Goal: Information Seeking & Learning: Learn about a topic

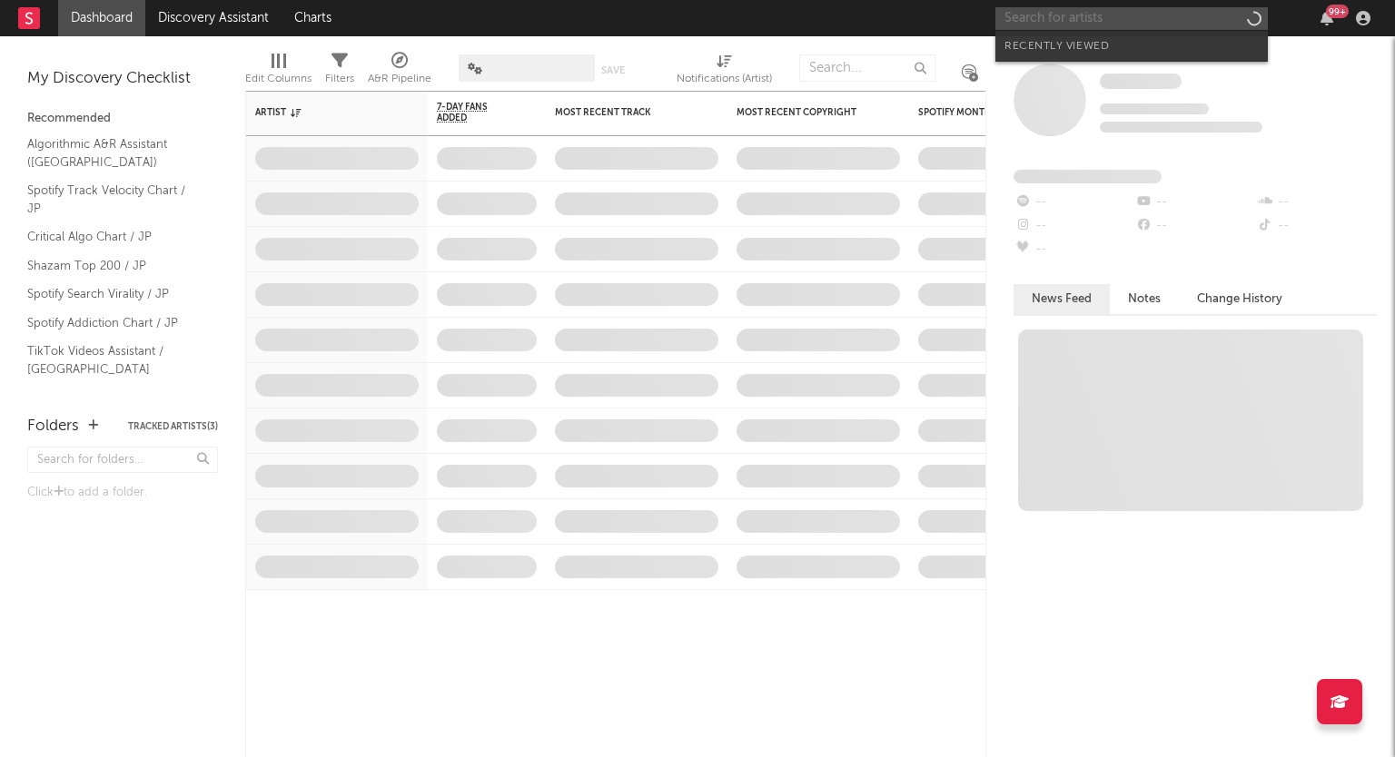
click at [1041, 18] on input "text" at bounding box center [1131, 18] width 272 height 23
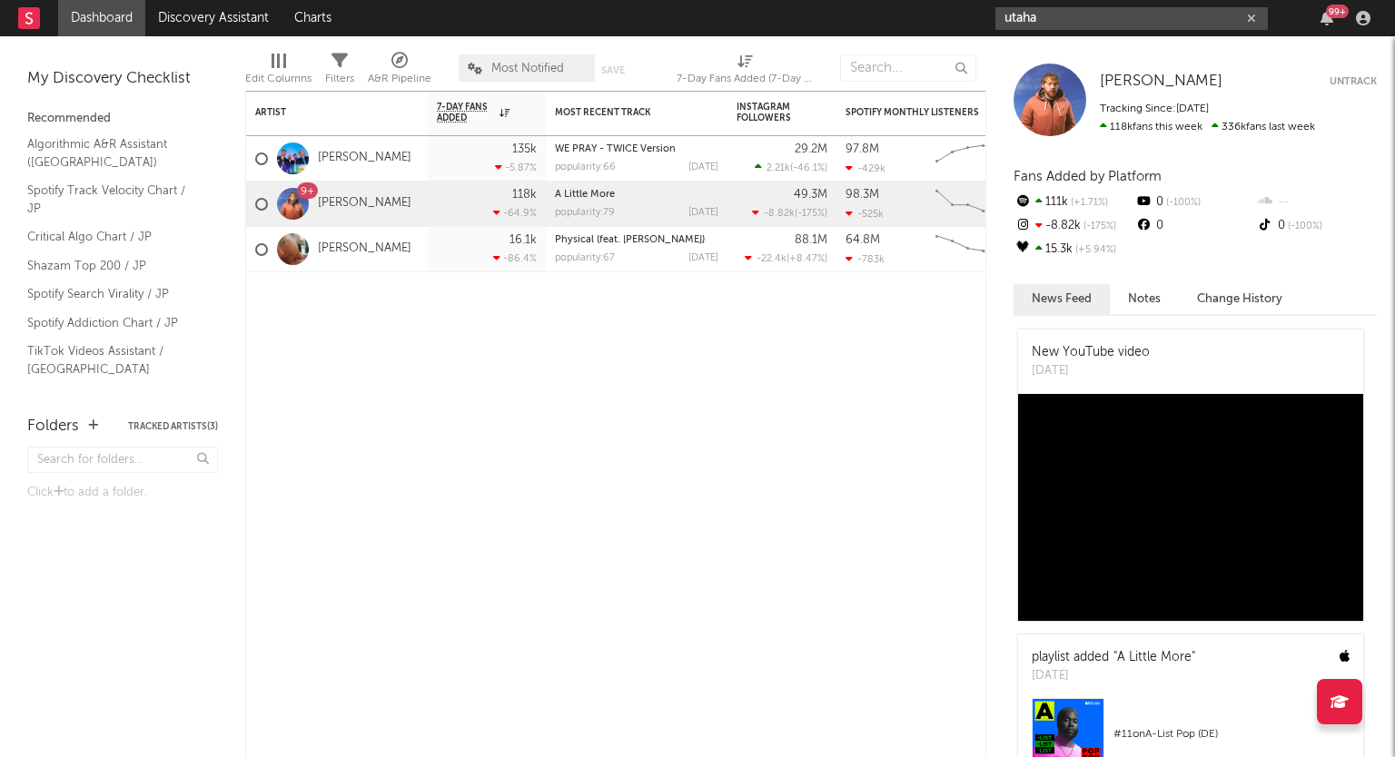
click at [1058, 15] on input "utaha" at bounding box center [1131, 18] width 272 height 23
drag, startPoint x: 1062, startPoint y: 23, endPoint x: 867, endPoint y: -4, distance: 196.1
click at [867, 0] on html "Dashboard Discovery Assistant Charts utaha 99 + Notifications Settings Mark all…" at bounding box center [697, 378] width 1395 height 757
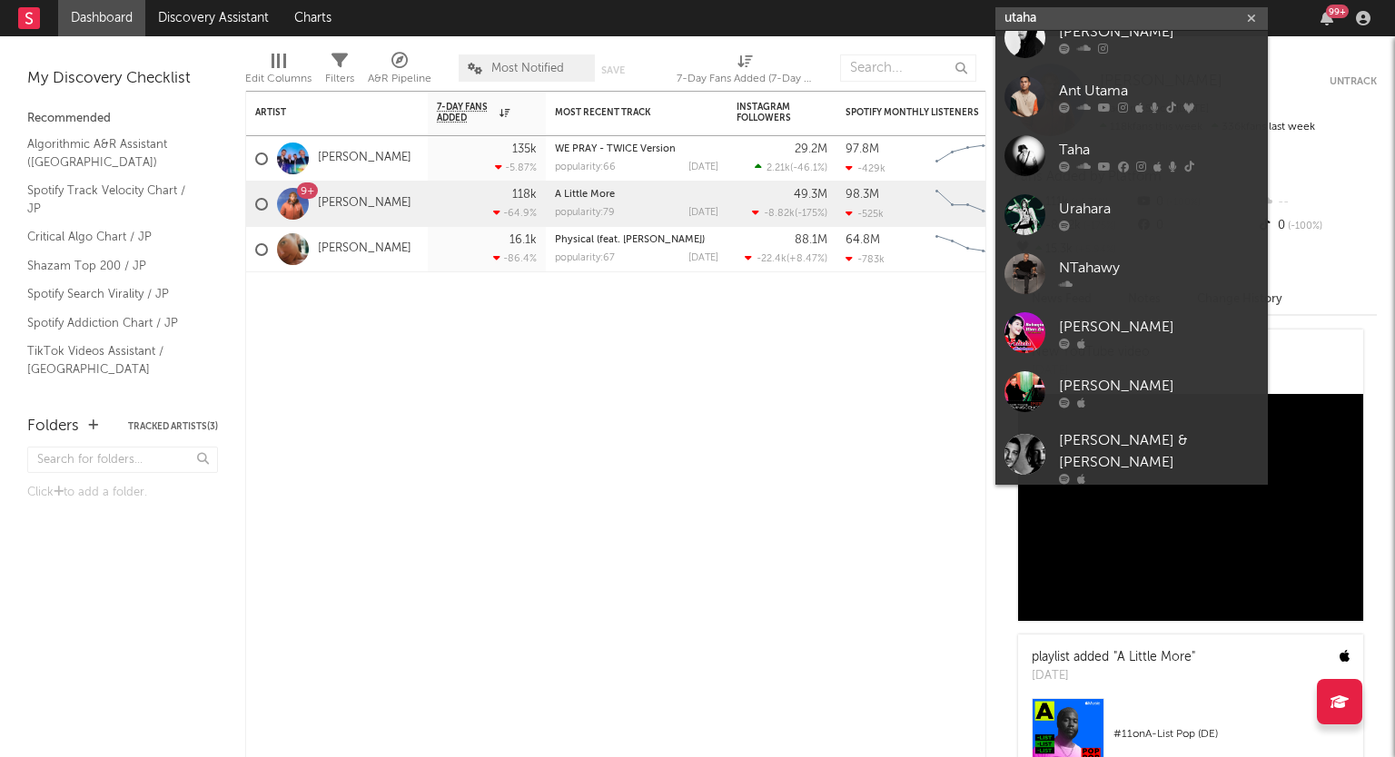
scroll to position [363, 0]
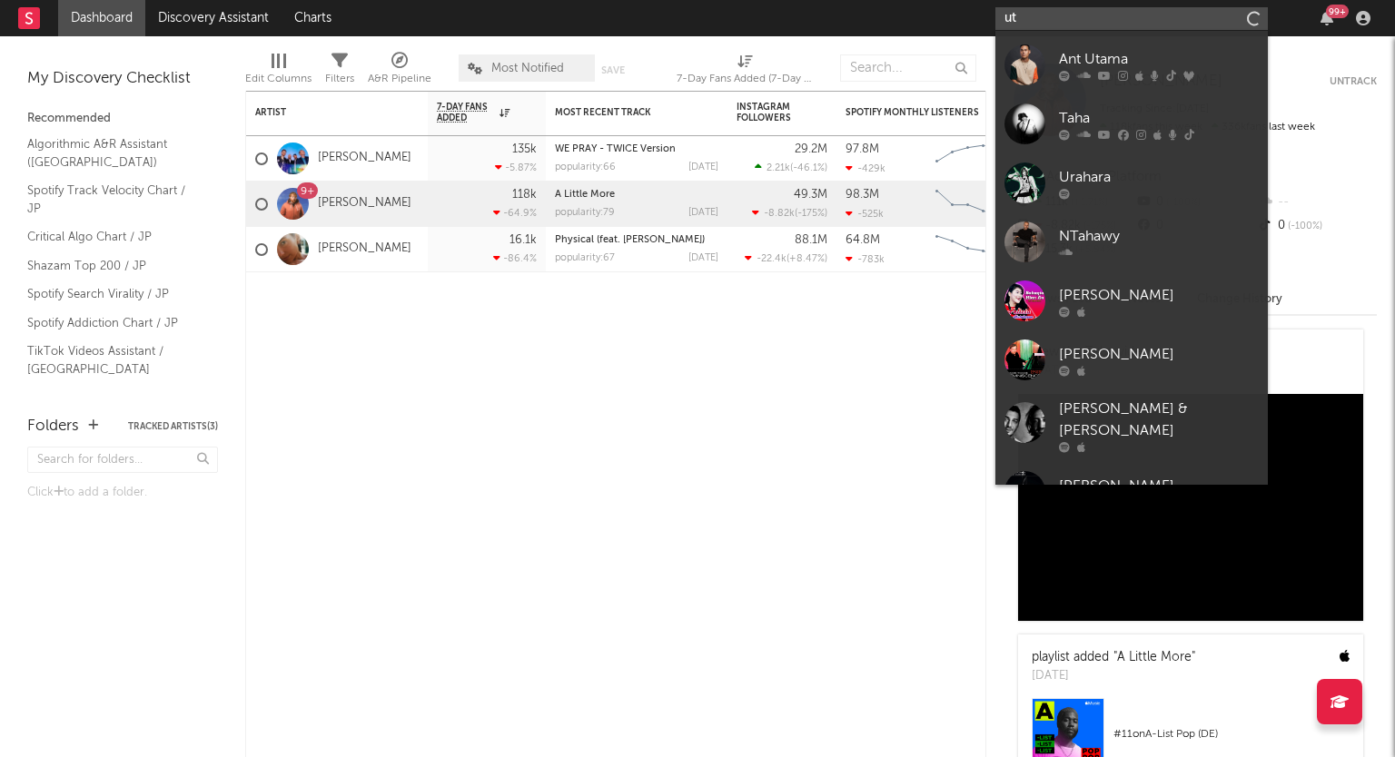
type input "u"
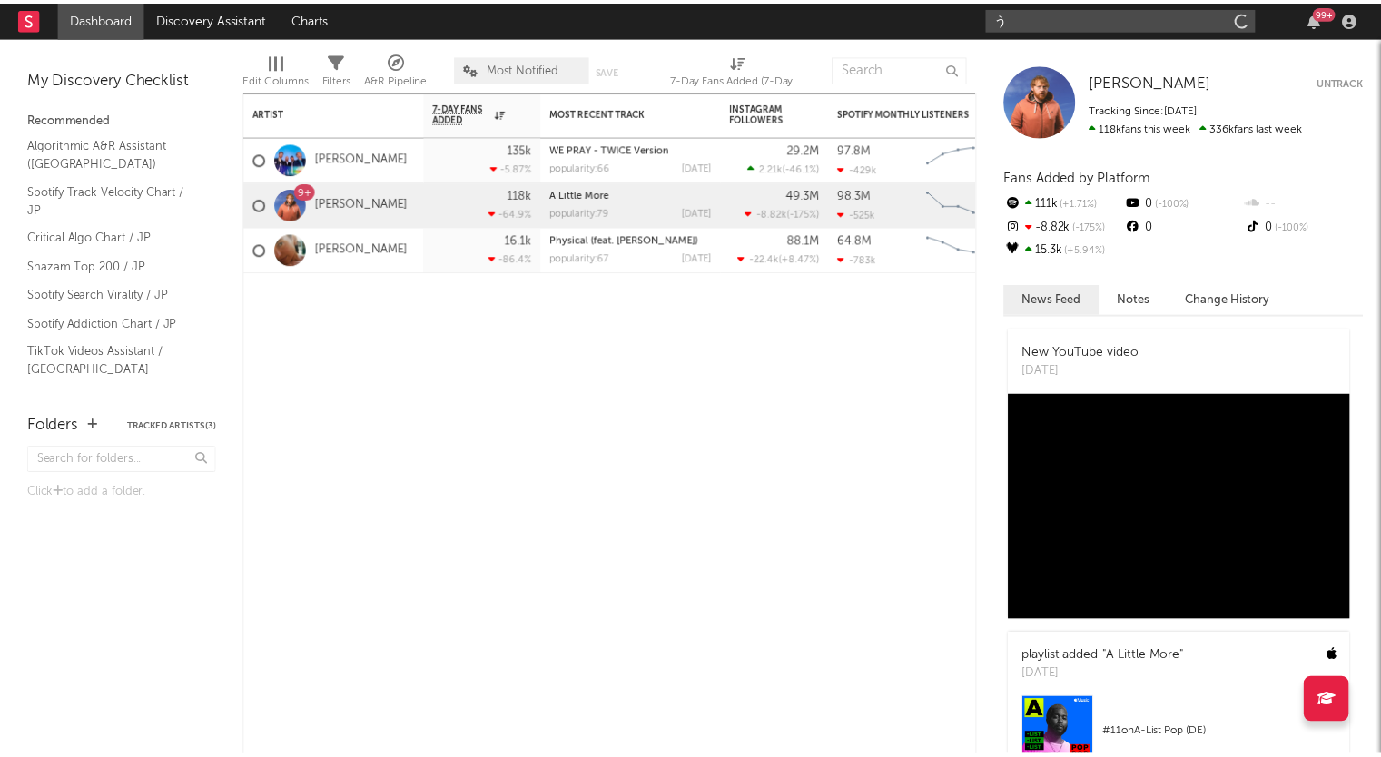
scroll to position [0, 0]
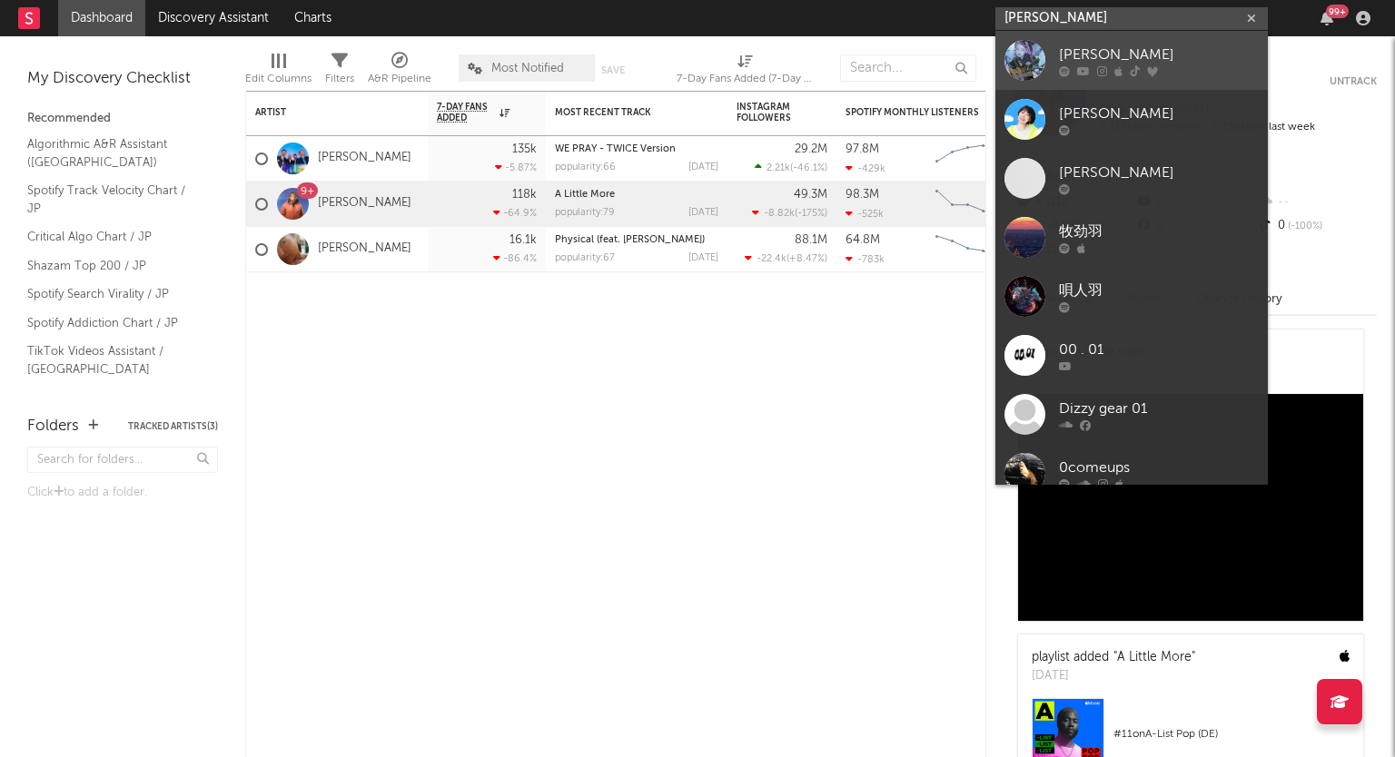
type input "[PERSON_NAME]"
click at [1121, 52] on div "[PERSON_NAME]" at bounding box center [1159, 55] width 200 height 22
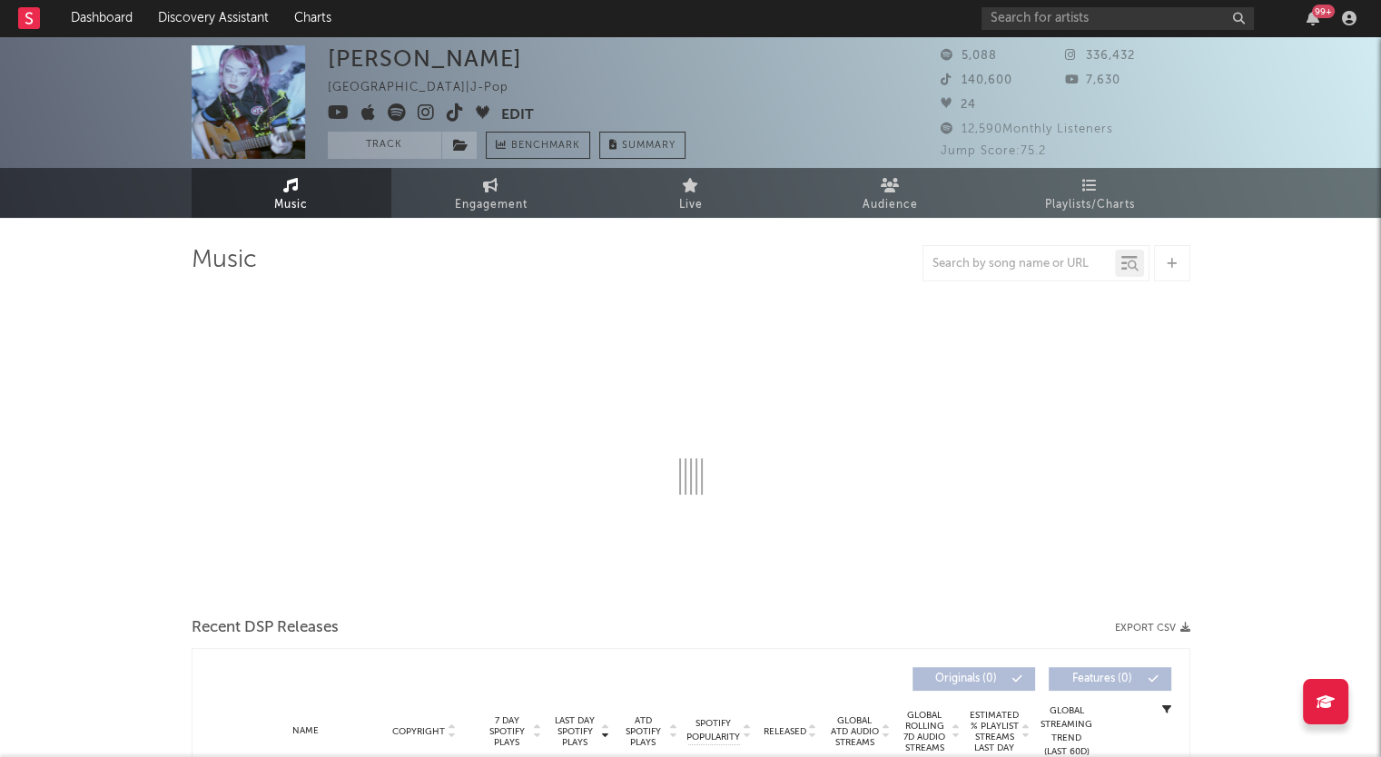
select select "6m"
